Goal: Answer question/provide support

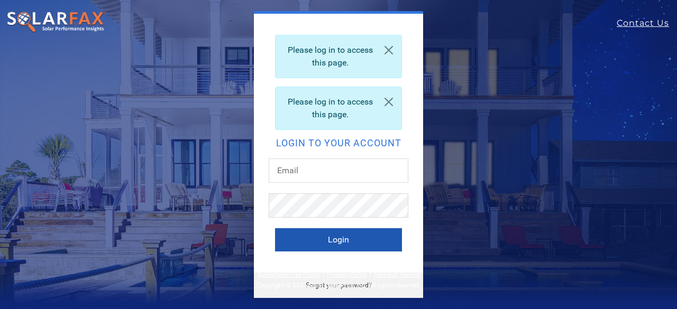
type input "[EMAIL_ADDRESS][DOMAIN_NAME]"
click at [345, 236] on button "Login" at bounding box center [338, 239] width 127 height 23
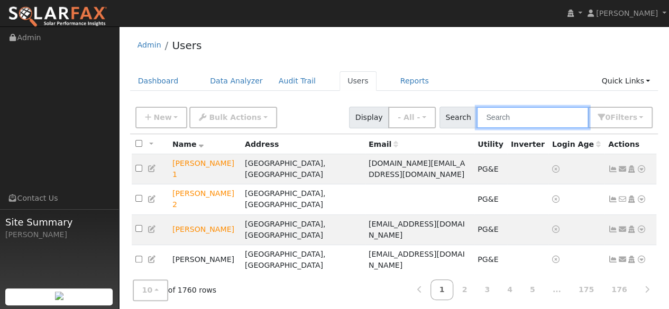
click at [508, 118] on input "text" at bounding box center [533, 118] width 112 height 22
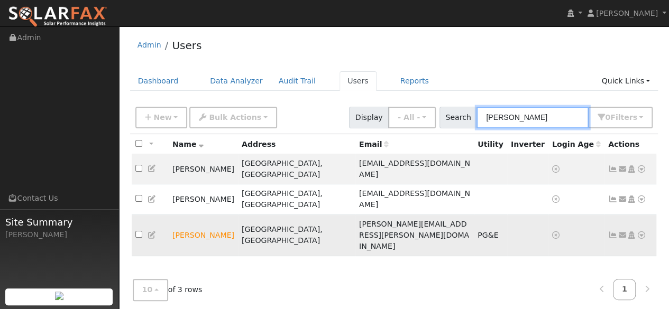
type input "[PERSON_NAME]"
click at [642, 232] on icon at bounding box center [642, 235] width 10 height 7
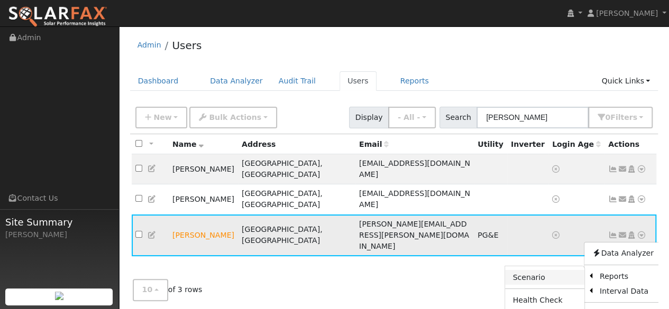
click at [522, 270] on link "Scenario" at bounding box center [544, 277] width 79 height 15
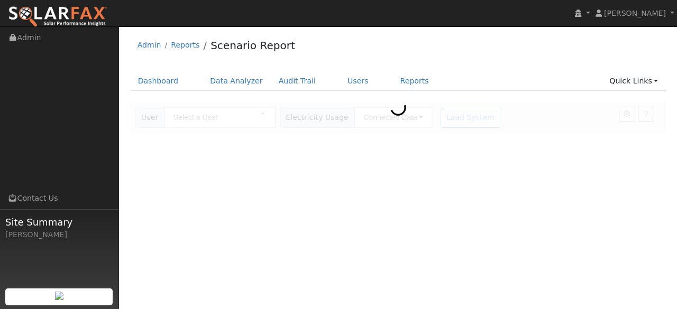
type input "[PERSON_NAME]"
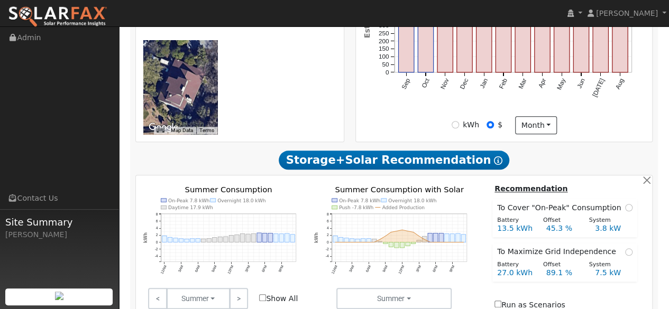
scroll to position [441, 0]
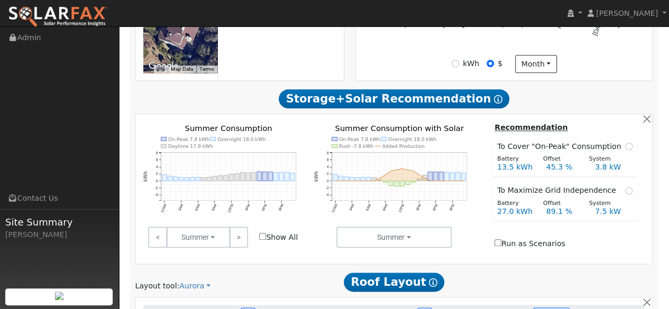
scroll to position [500, 0]
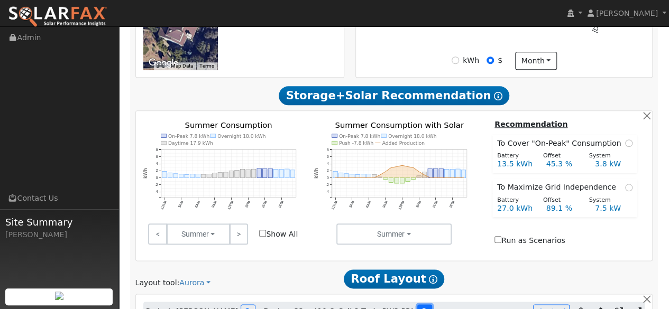
click at [422, 309] on icon at bounding box center [425, 312] width 6 height 6
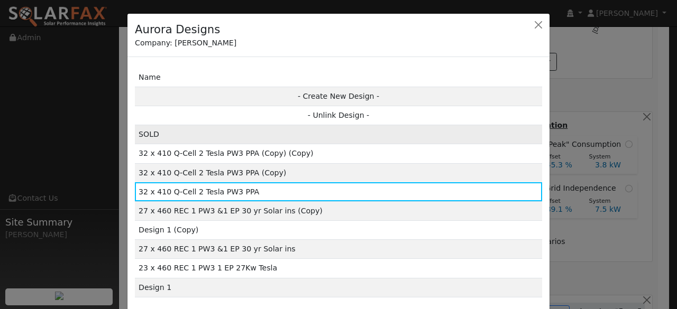
click at [232, 138] on td "SOLD" at bounding box center [338, 134] width 407 height 19
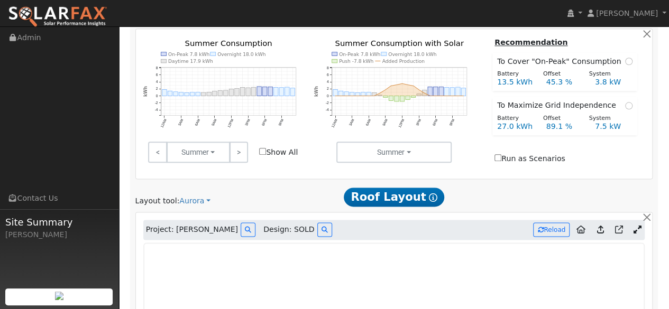
scroll to position [578, 0]
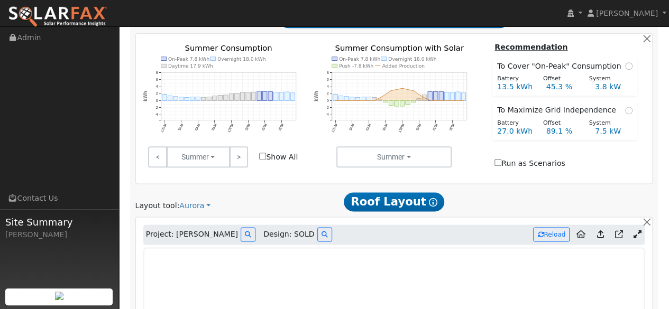
drag, startPoint x: 667, startPoint y: 172, endPoint x: 667, endPoint y: 206, distance: 33.8
click at [667, 206] on div "User Profile First name Last name Email Email Notifications No Emails No Emails…" at bounding box center [394, 125] width 550 height 1352
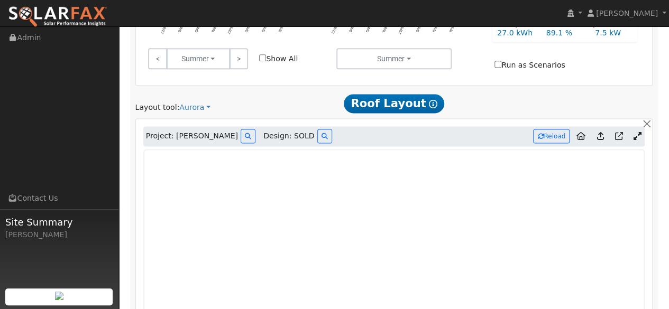
scroll to position [627, 0]
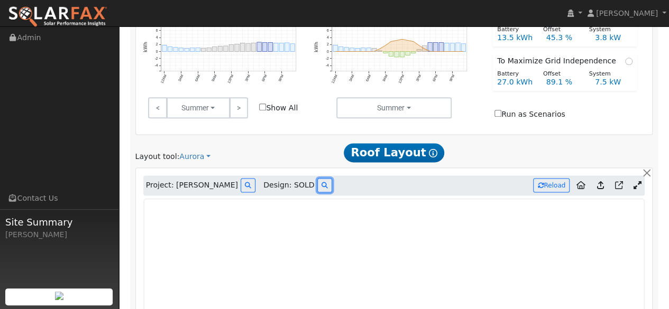
click at [322, 182] on icon at bounding box center [325, 185] width 6 height 6
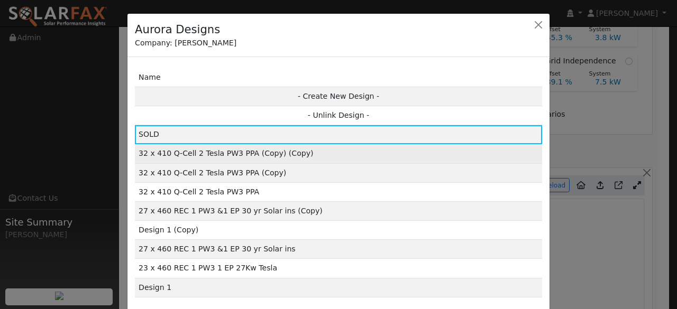
click at [290, 157] on td "32 x 410 Q-Cell 2 Tesla PW3 PPA (Copy) (Copy)" at bounding box center [338, 153] width 407 height 19
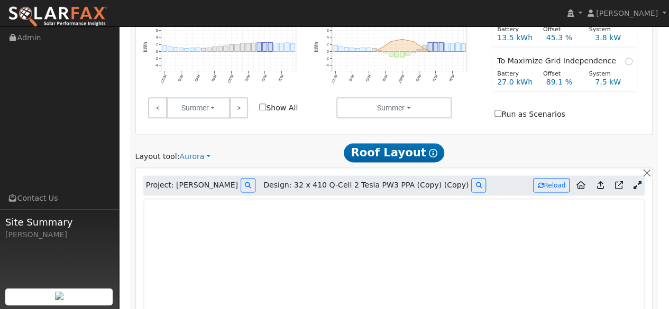
type input "16121"
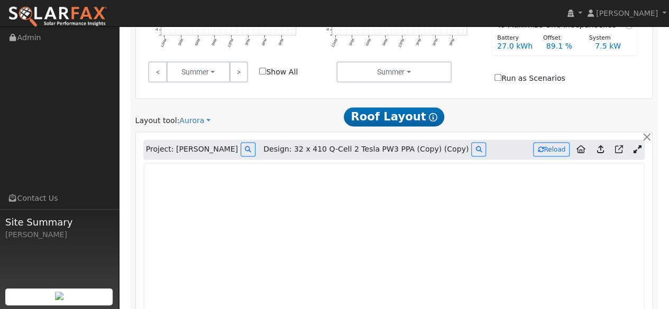
scroll to position [682, 0]
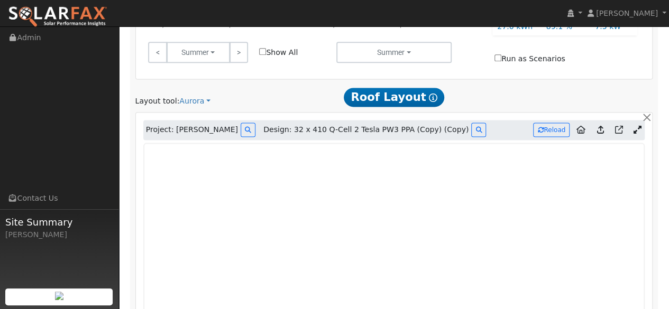
click at [136, 77] on div "Settings My Defaults Temporary My Defaults Company Defaults System Defaults Off…" at bounding box center [393, 54] width 539 height 1271
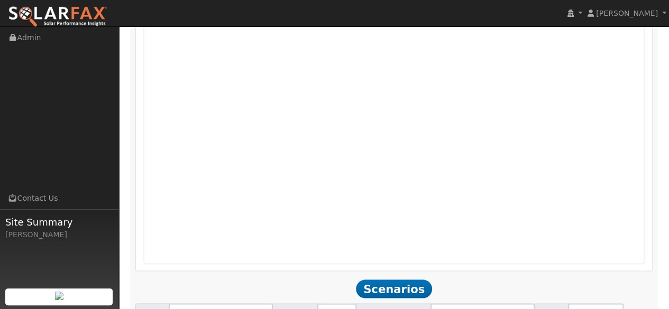
scroll to position [770, 0]
